Goal: Task Accomplishment & Management: Check status

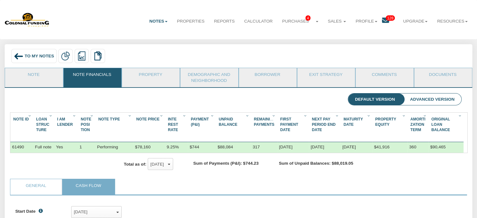
scroll to position [96, 446]
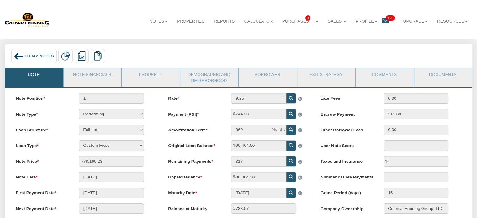
click at [383, 23] on icon at bounding box center [385, 20] width 7 height 7
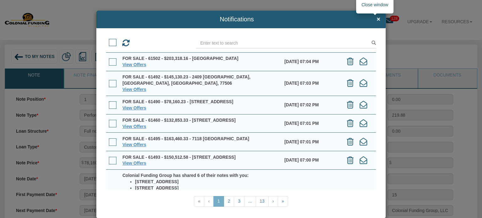
click at [377, 19] on span "×" at bounding box center [379, 19] width 4 height 7
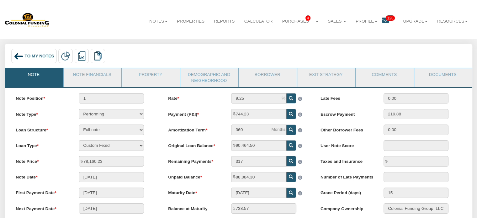
click at [384, 22] on icon at bounding box center [385, 20] width 7 height 7
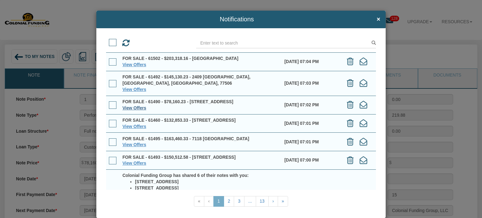
click at [130, 105] on link "View Offers" at bounding box center [134, 107] width 24 height 5
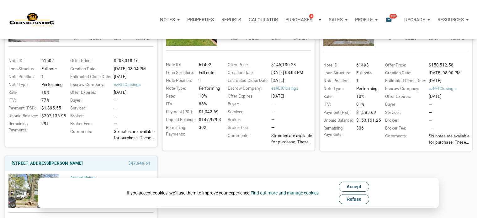
scroll to position [157, 0]
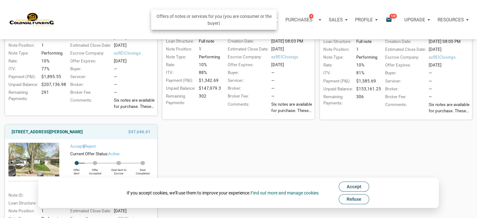
click at [302, 21] on p "Purchases" at bounding box center [299, 20] width 27 height 6
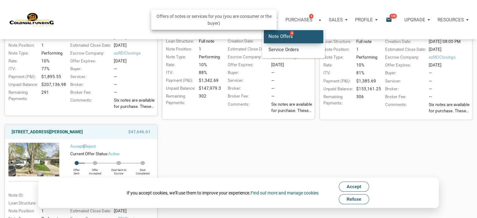
click at [285, 34] on link "Note Offers 4" at bounding box center [294, 36] width 60 height 13
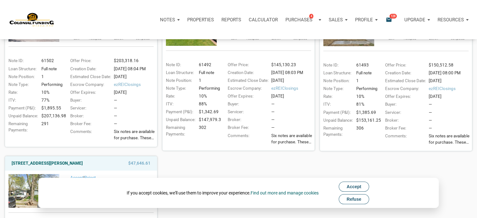
scroll to position [31, 0]
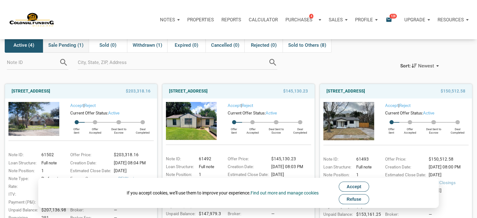
click at [65, 42] on span "Sale Pending (1)" at bounding box center [65, 45] width 35 height 8
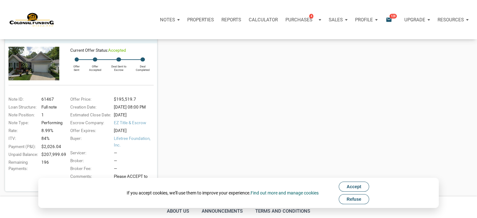
scroll to position [0, 0]
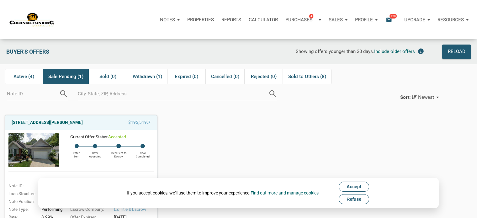
click at [390, 20] on icon "email" at bounding box center [389, 19] width 8 height 7
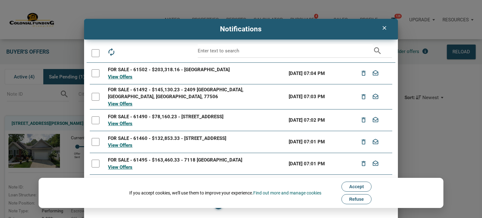
click at [385, 26] on icon "clear" at bounding box center [385, 28] width 8 height 6
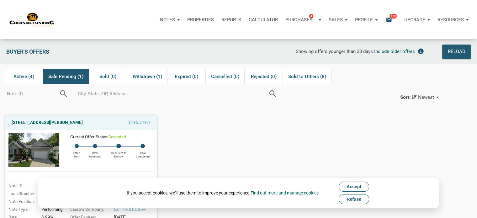
click at [180, 20] on div "Notes" at bounding box center [169, 19] width 27 height 19
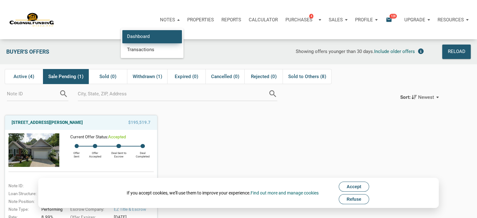
click at [148, 34] on link "Dashboard" at bounding box center [152, 36] width 60 height 13
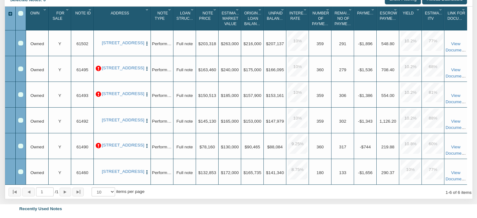
scroll to position [63, 0]
